Goal: Transaction & Acquisition: Purchase product/service

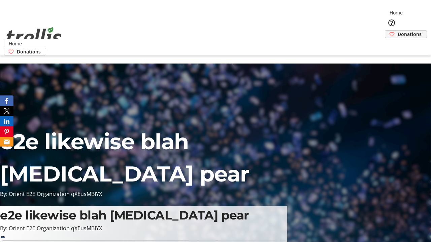
click at [398, 31] on span "Donations" at bounding box center [410, 34] width 24 height 7
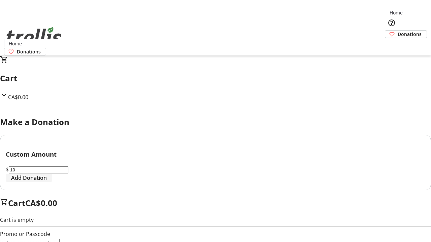
click at [47, 182] on span "Add Donation" at bounding box center [29, 178] width 36 height 8
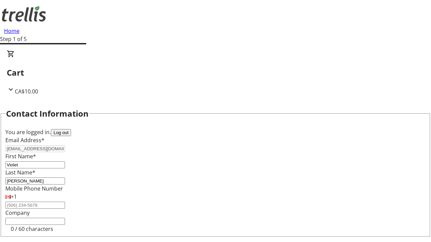
select select "CA"
type input "[STREET_ADDRESS][PERSON_NAME]"
type input "Kelowna"
select select "BC"
type input "Kelowna"
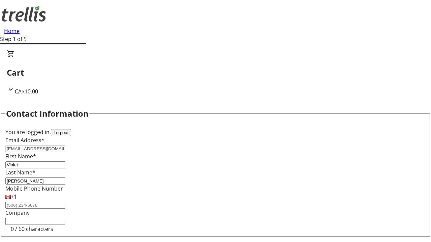
type input "V1Y 0C2"
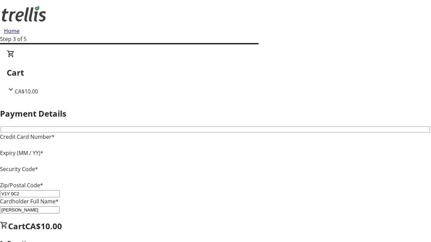
type input "V1Y 0C2"
